Goal: Check status

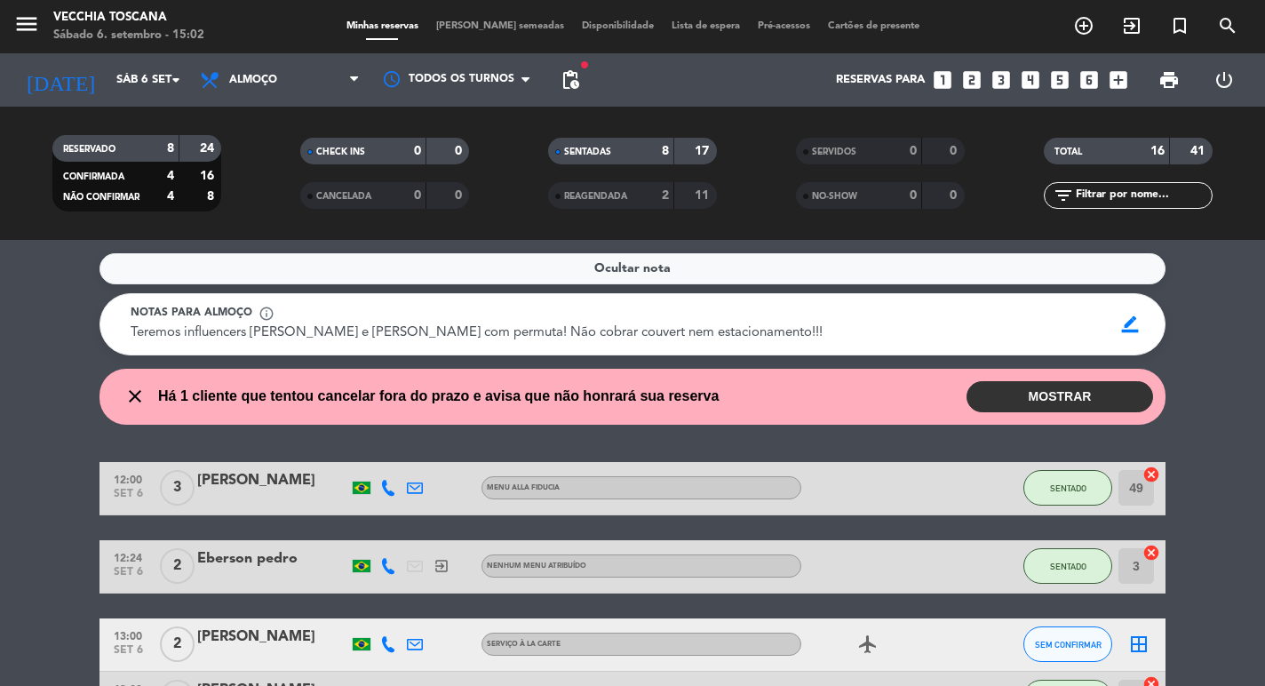
click at [859, 507] on div at bounding box center [881, 488] width 160 height 52
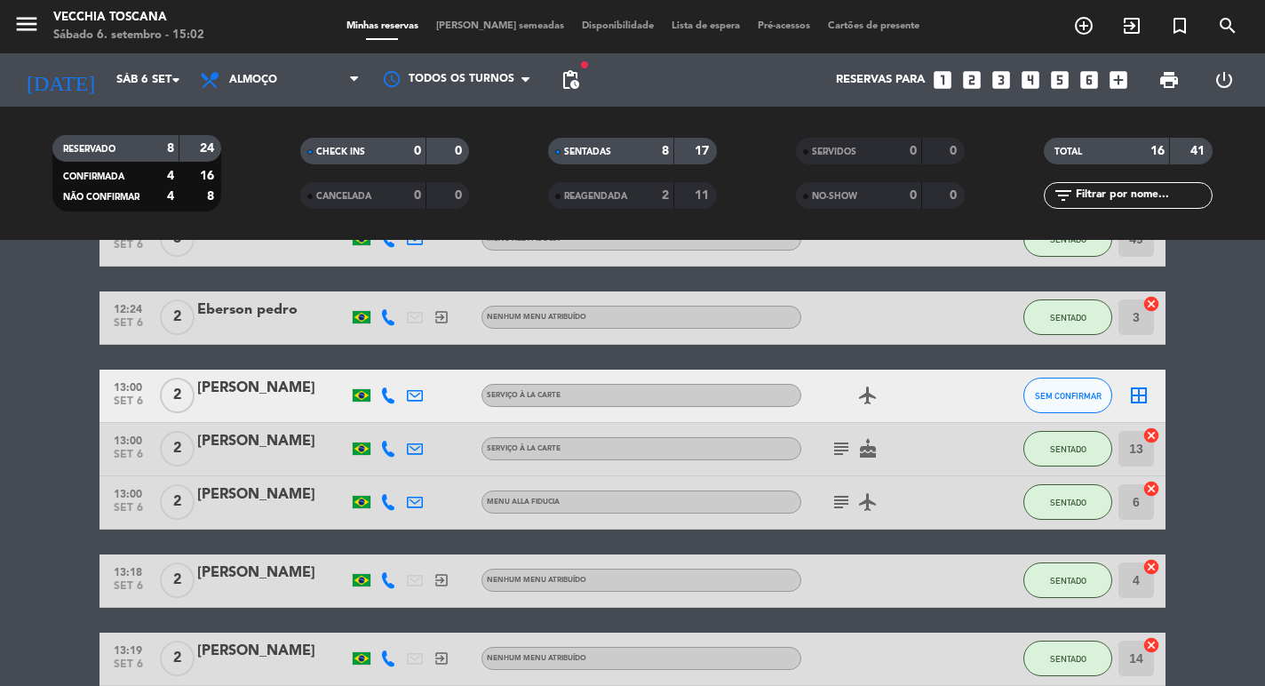
scroll to position [284, 0]
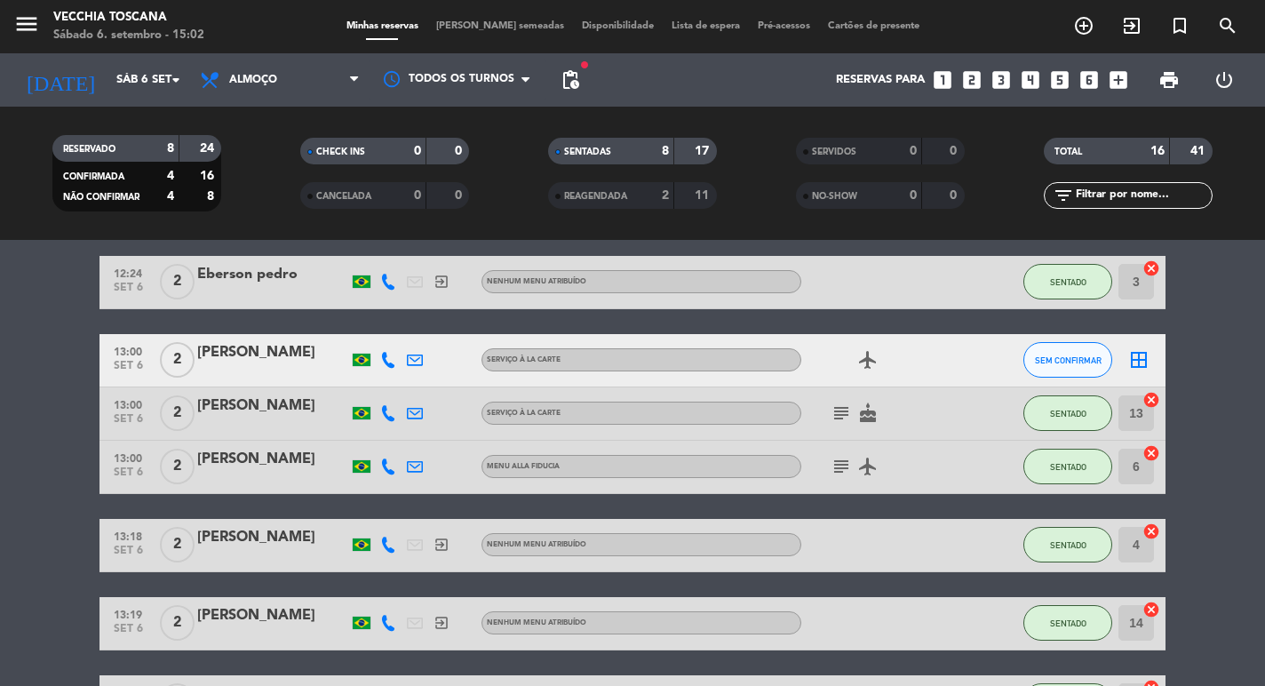
click at [844, 473] on icon "subject" at bounding box center [841, 466] width 21 height 21
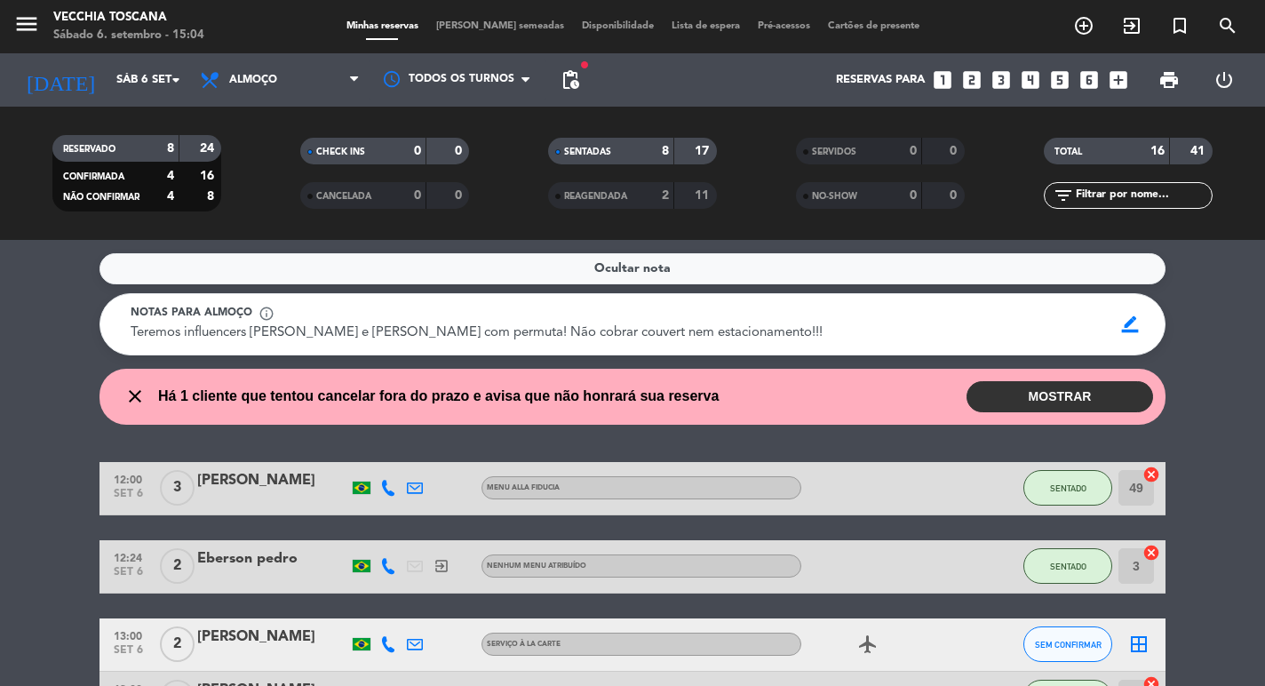
click at [899, 541] on div at bounding box center [881, 566] width 160 height 52
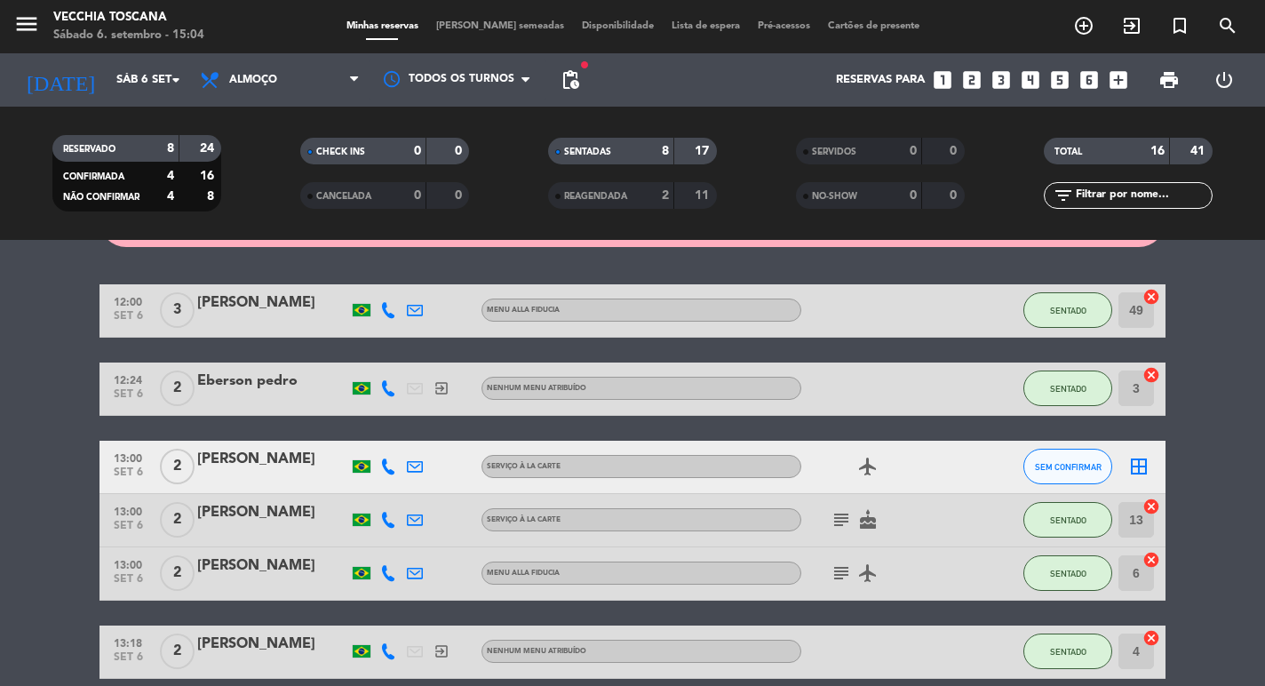
scroll to position [213, 0]
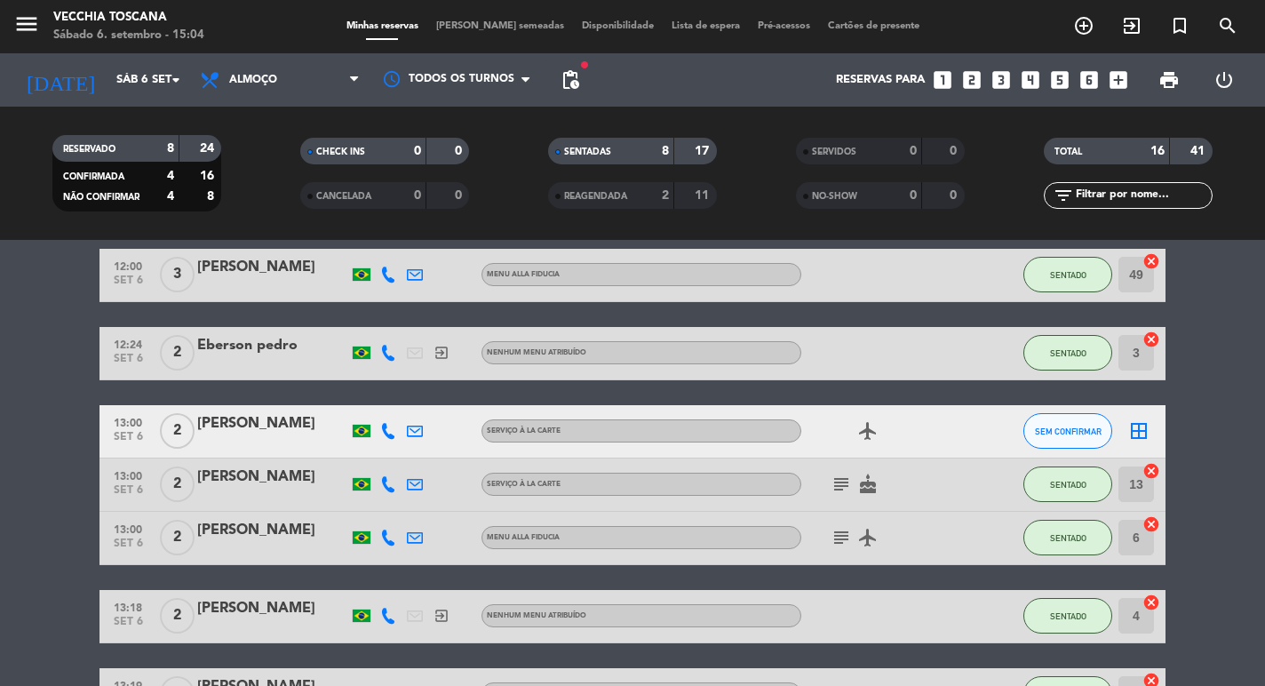
click at [845, 541] on icon "subject" at bounding box center [841, 537] width 21 height 21
